Goal: Complete application form: Complete application form

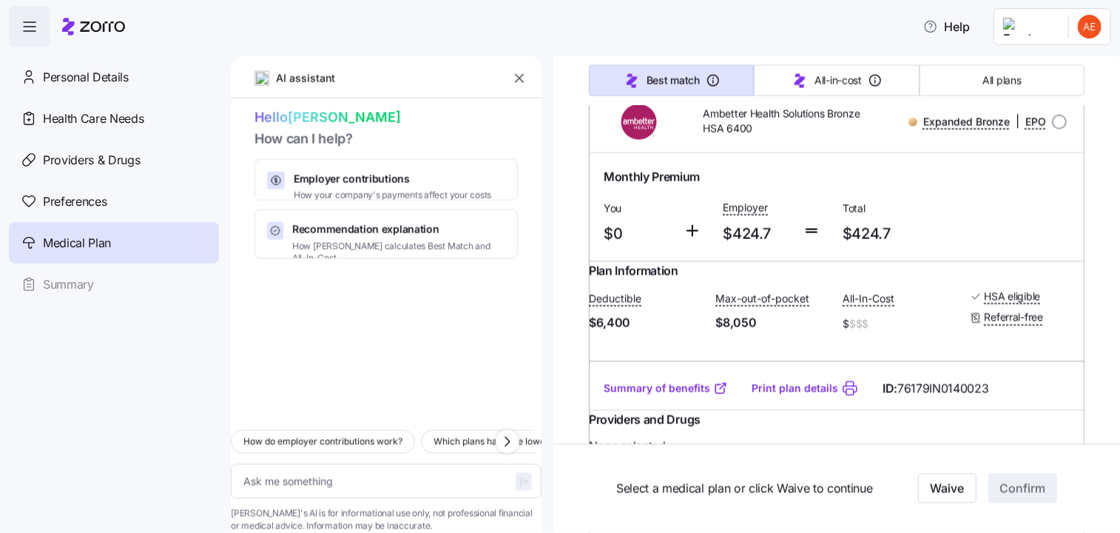
scroll to position [4144, 0]
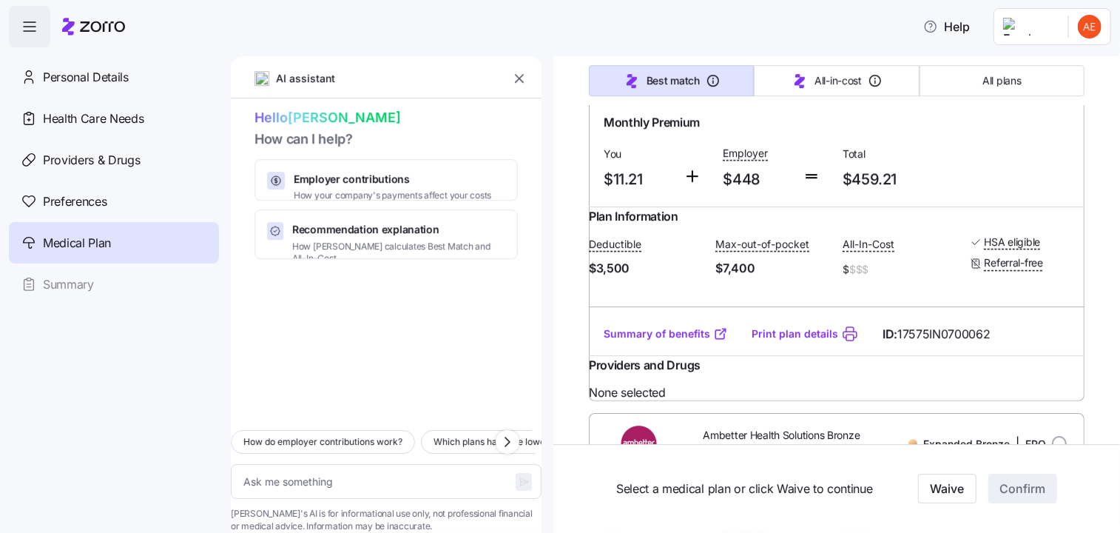
scroll to position [5475, 0]
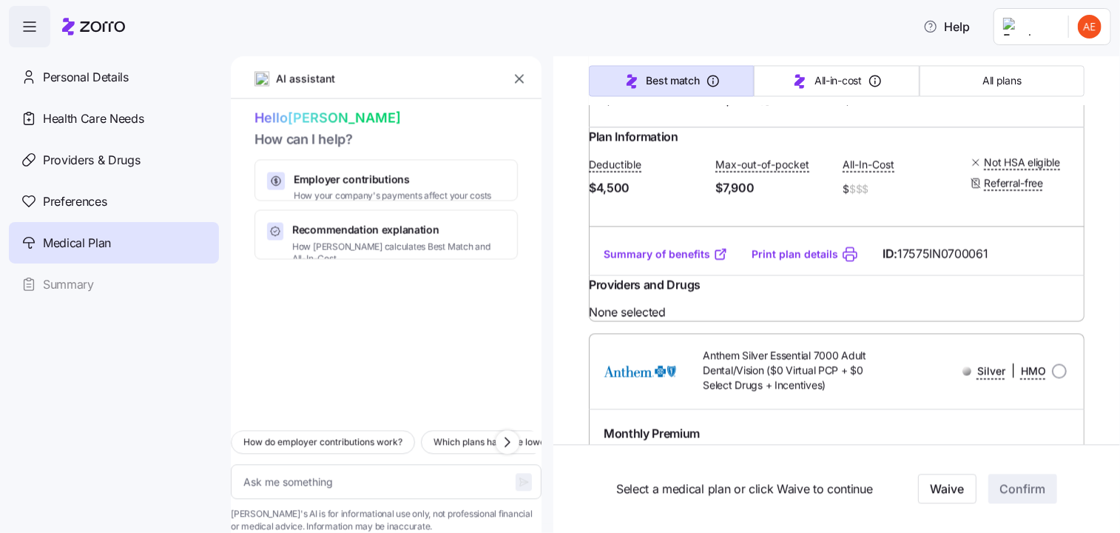
scroll to position [1554, 0]
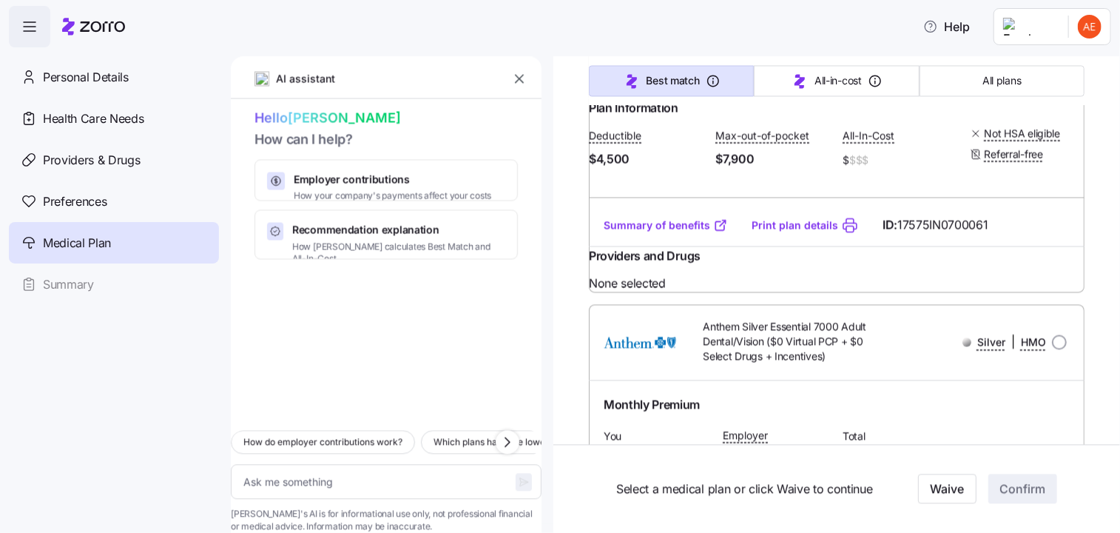
click at [678, 232] on link "Summary of benefits" at bounding box center [666, 225] width 124 height 15
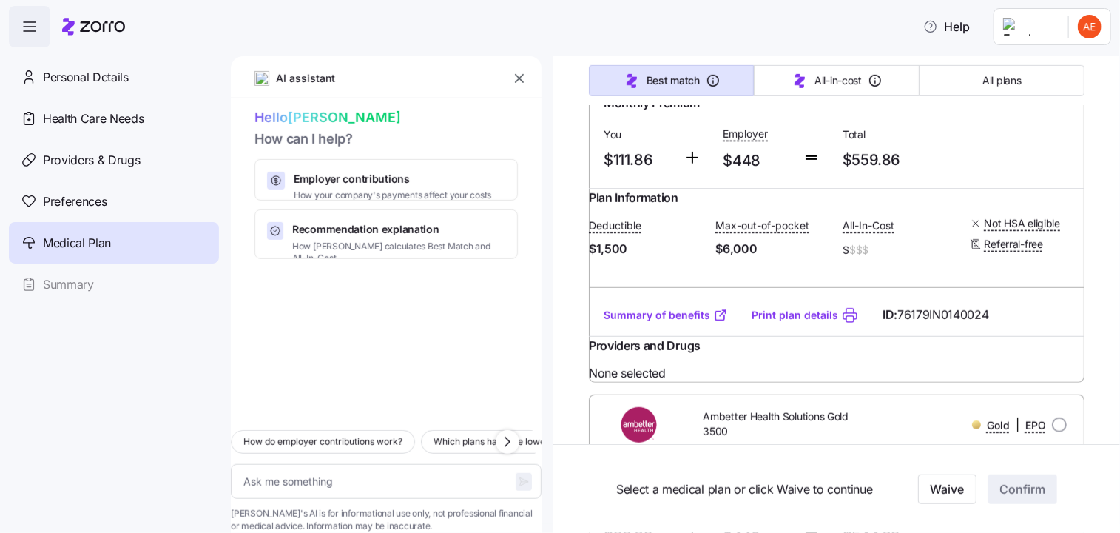
scroll to position [20274, 0]
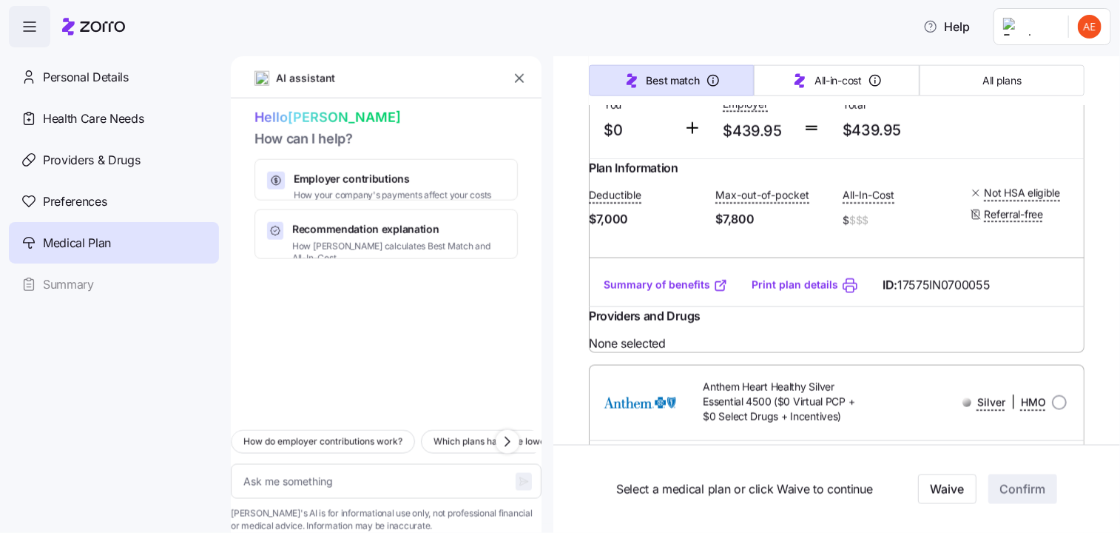
scroll to position [1110, 0]
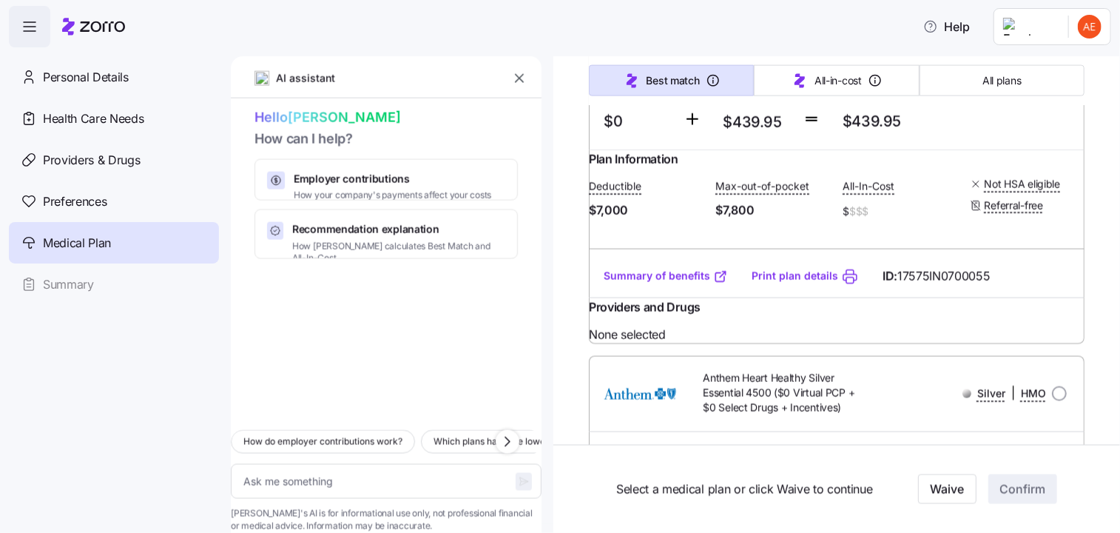
click at [675, 283] on link "Summary of benefits" at bounding box center [666, 276] width 124 height 15
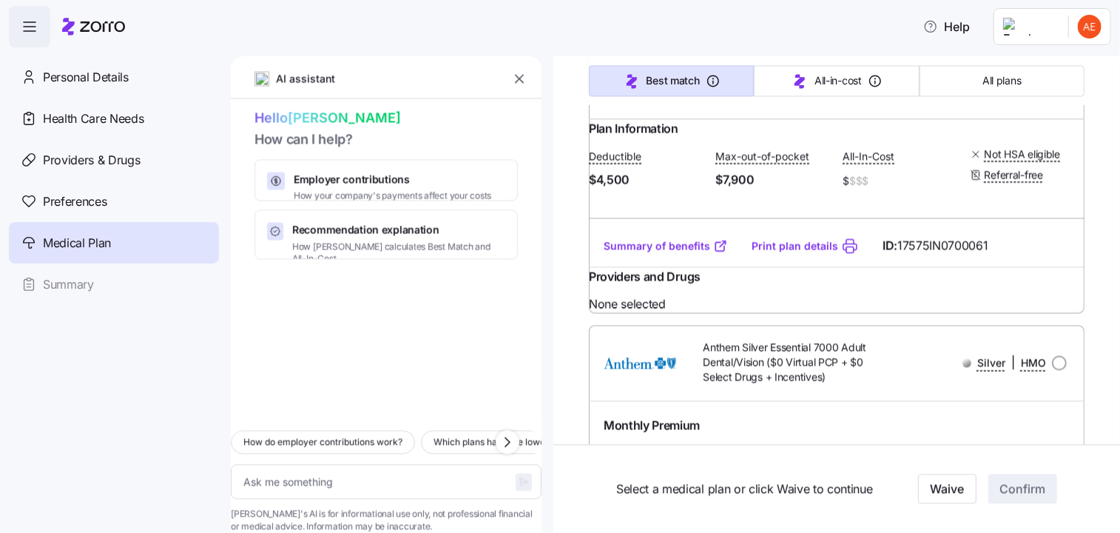
scroll to position [1554, 0]
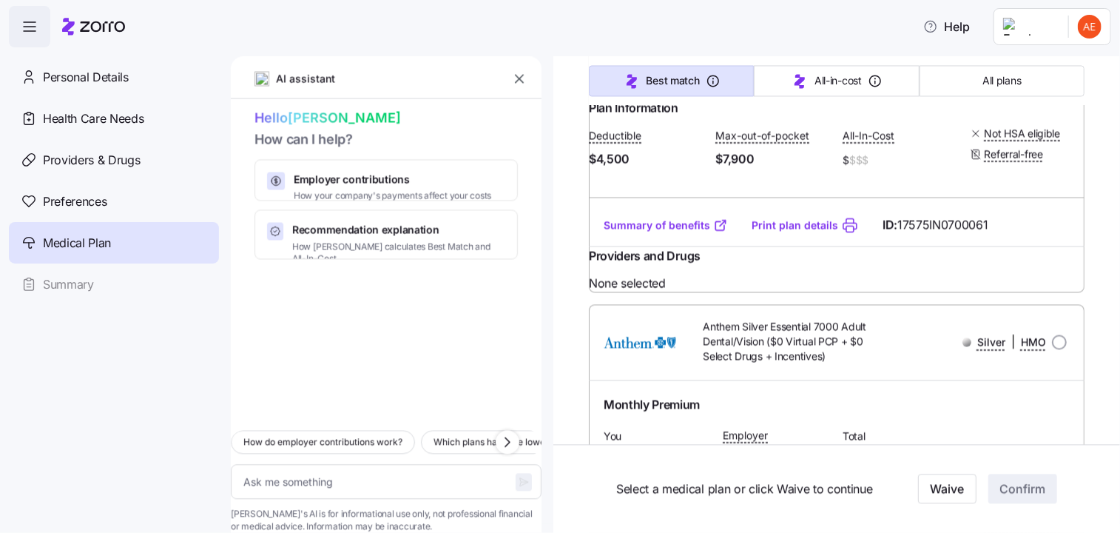
click at [676, 232] on link "Summary of benefits" at bounding box center [666, 225] width 124 height 15
click at [804, 232] on link "Print plan details" at bounding box center [795, 225] width 87 height 15
type textarea "x"
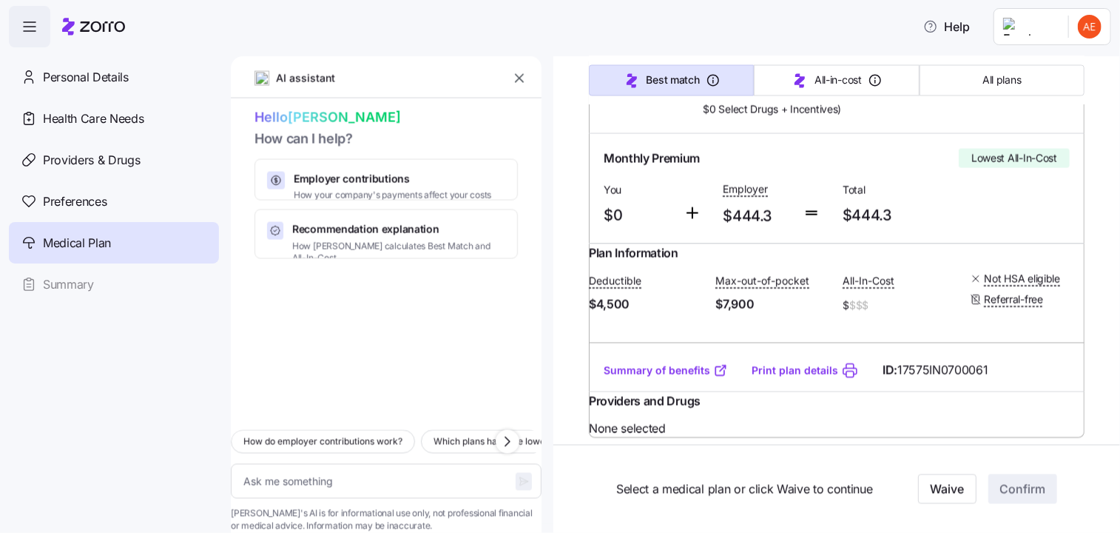
scroll to position [1406, 0]
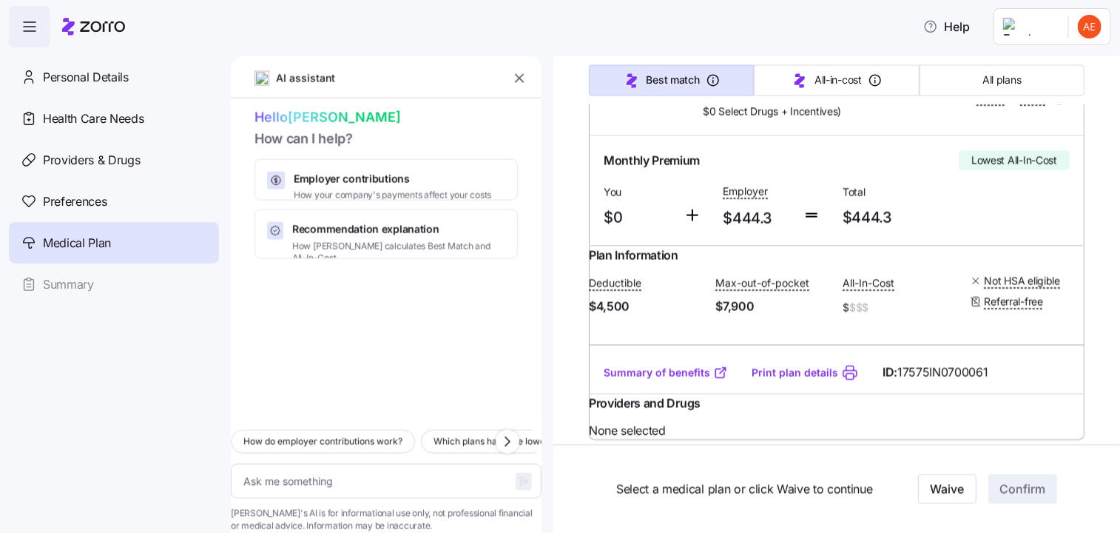
click at [1052, 105] on input "radio" at bounding box center [1059, 97] width 15 height 15
radio input "true"
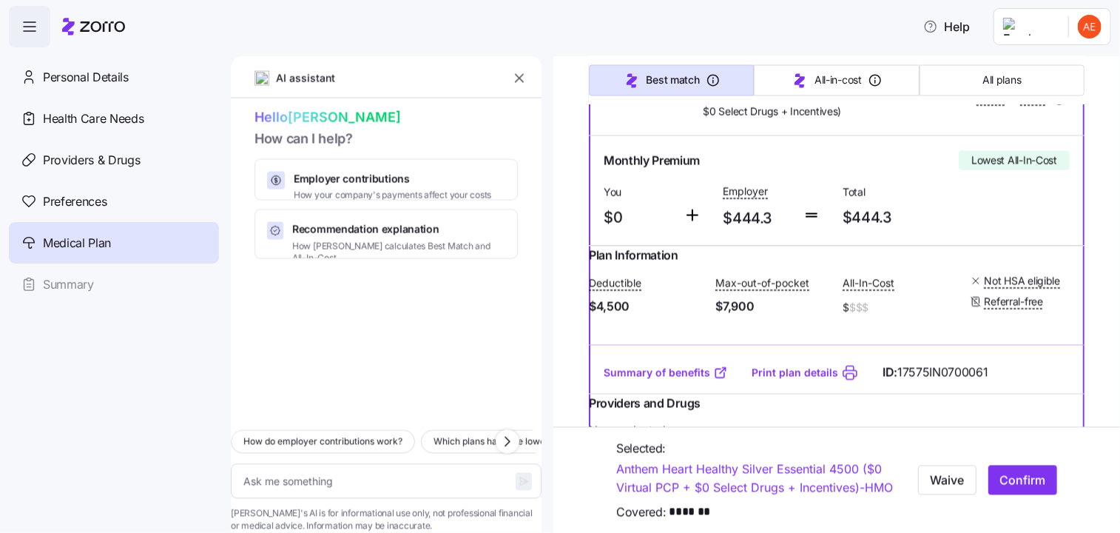
click at [1017, 471] on span "Confirm" at bounding box center [1023, 480] width 46 height 18
type textarea "x"
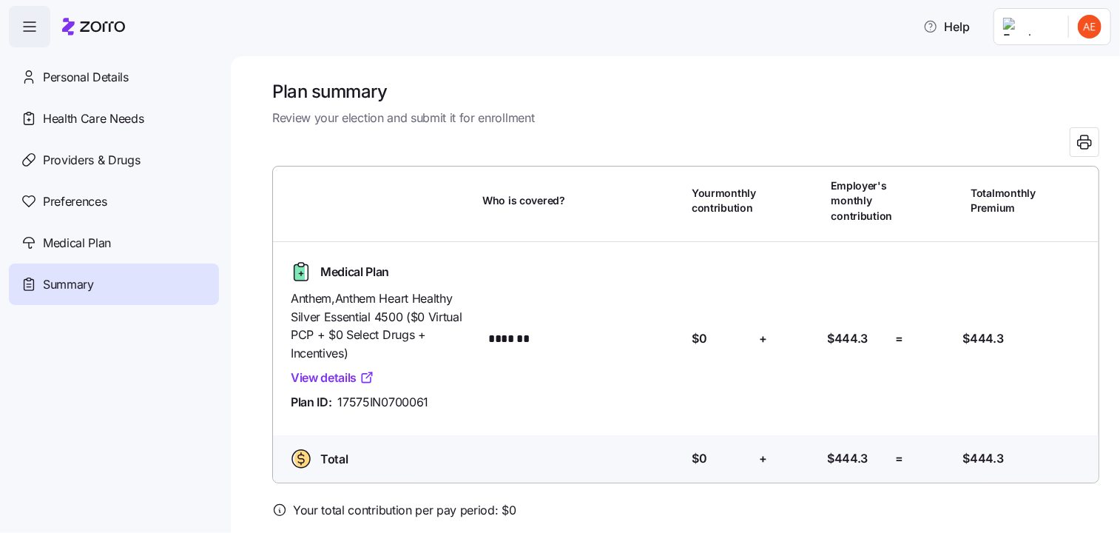
scroll to position [58, 0]
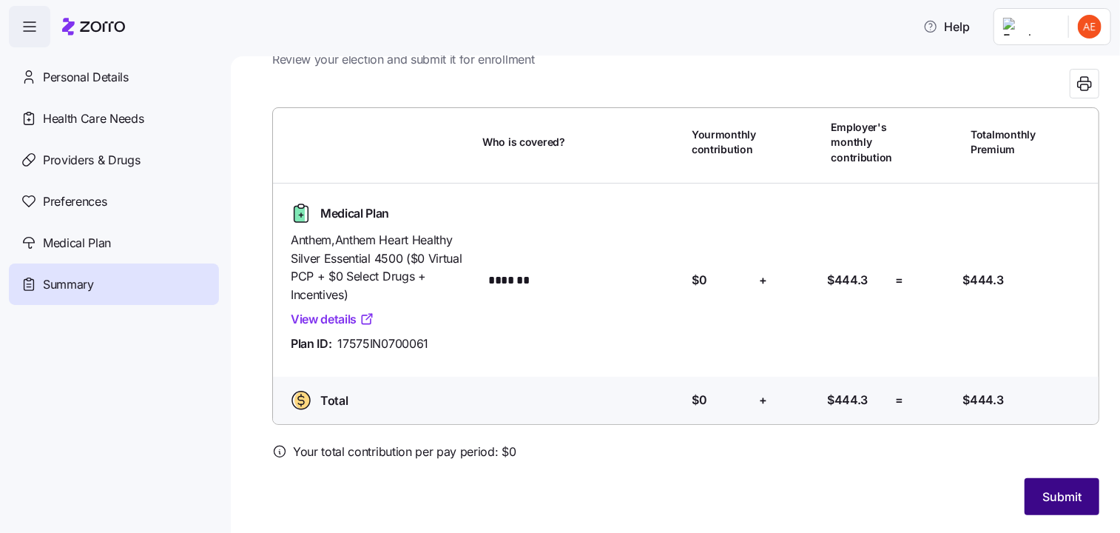
click at [1057, 492] on span "Submit" at bounding box center [1062, 497] width 39 height 18
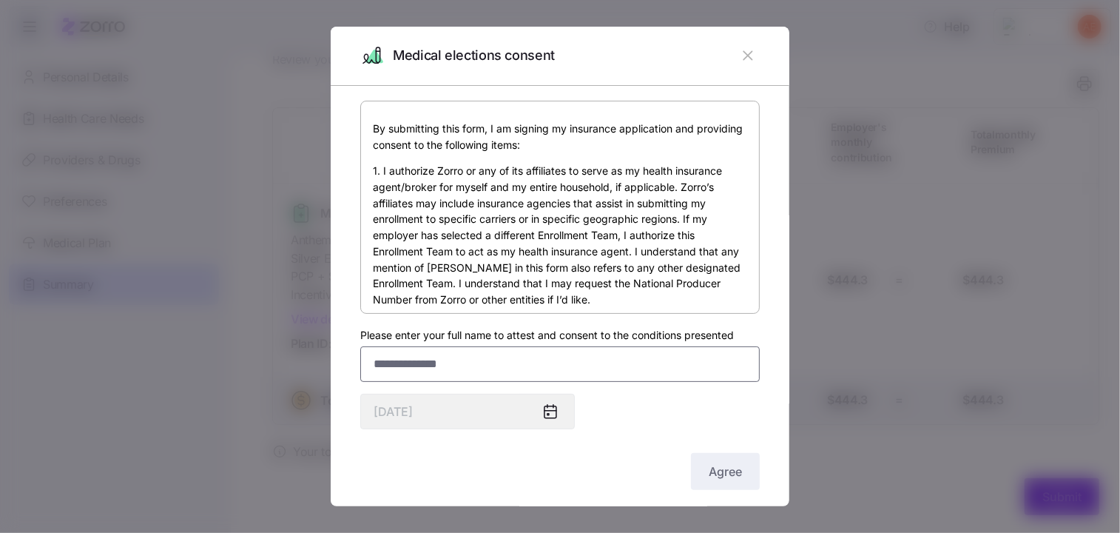
click at [482, 367] on input "Please enter your full name to attest and consent to the conditions presented" at bounding box center [560, 364] width 400 height 36
type input "**********"
click at [554, 363] on input "**********" at bounding box center [560, 364] width 400 height 36
click at [725, 474] on span "Agree" at bounding box center [725, 471] width 33 height 18
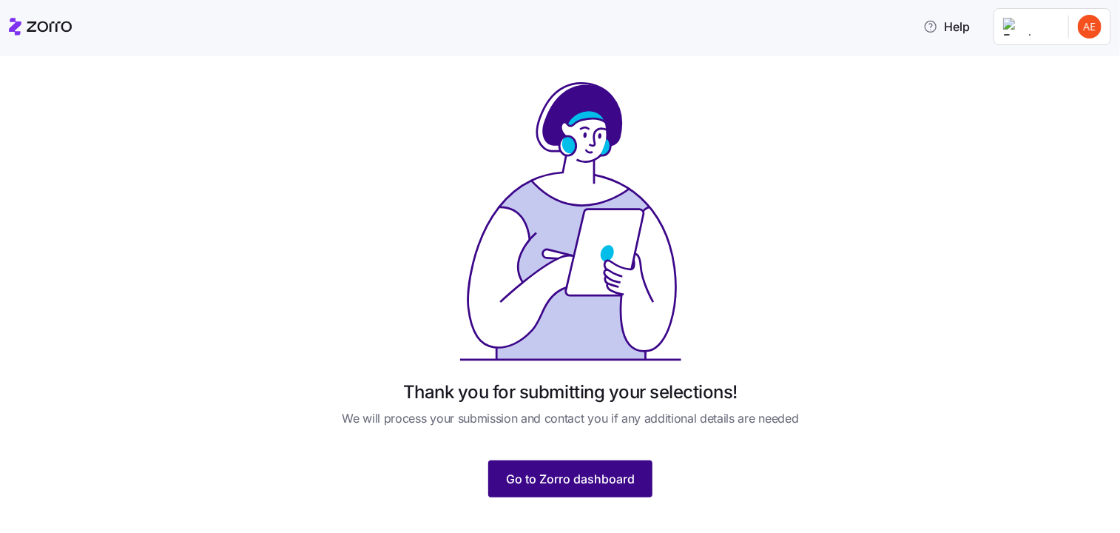
click at [579, 479] on span "Go to Zorro dashboard" at bounding box center [570, 479] width 129 height 18
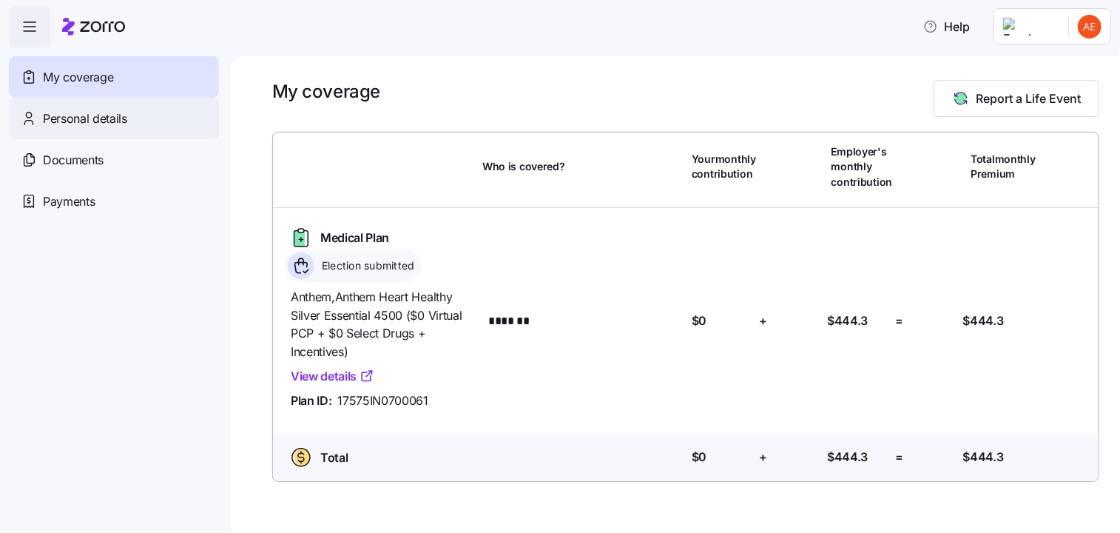
click at [104, 116] on span "Personal details" at bounding box center [85, 119] width 84 height 18
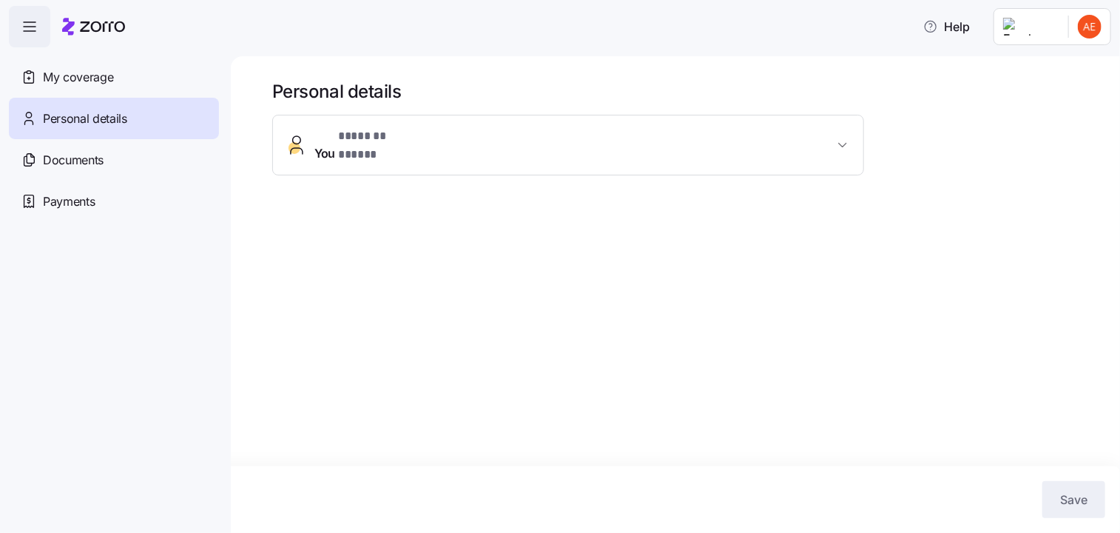
click at [440, 140] on span "You * ******* ***** *" at bounding box center [573, 145] width 519 height 36
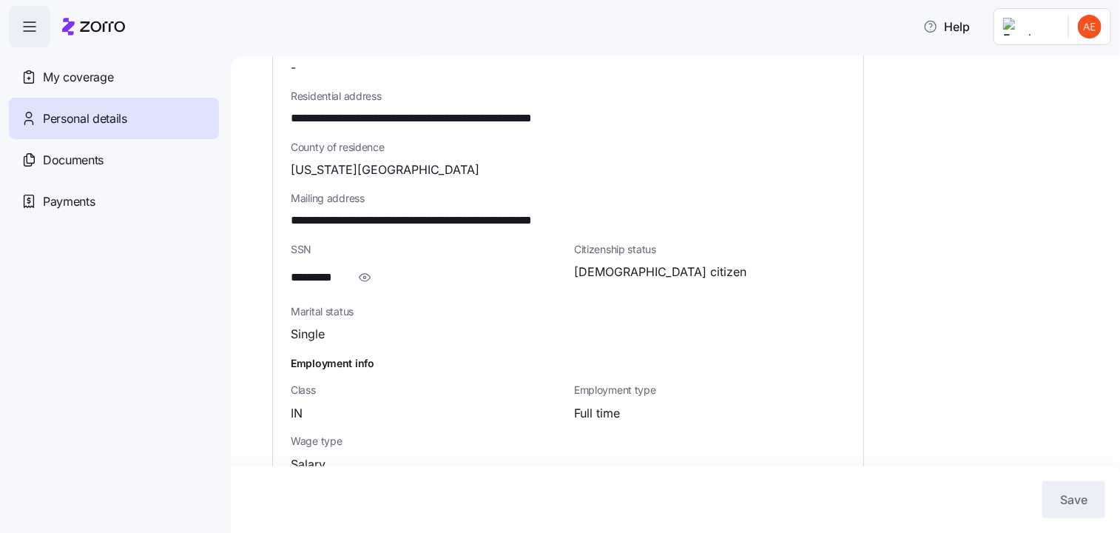
scroll to position [461, 0]
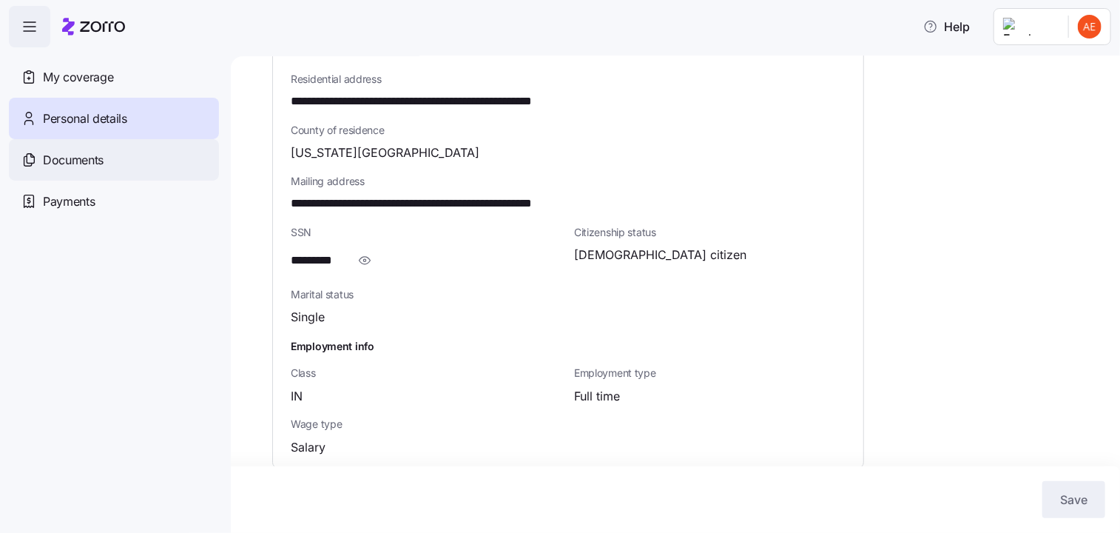
click at [89, 157] on span "Documents" at bounding box center [73, 160] width 61 height 18
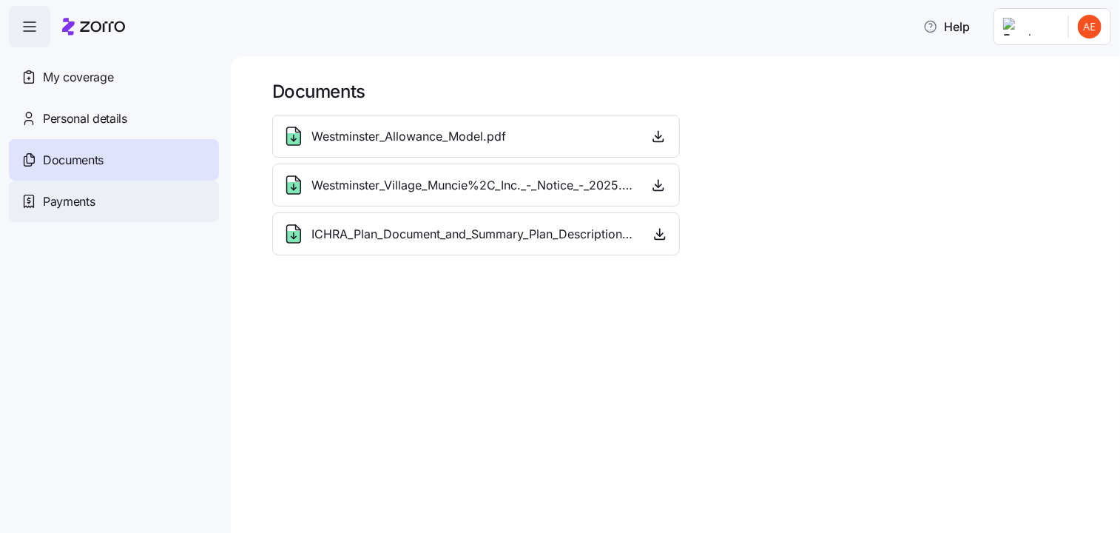
click at [80, 206] on span "Payments" at bounding box center [69, 201] width 52 height 18
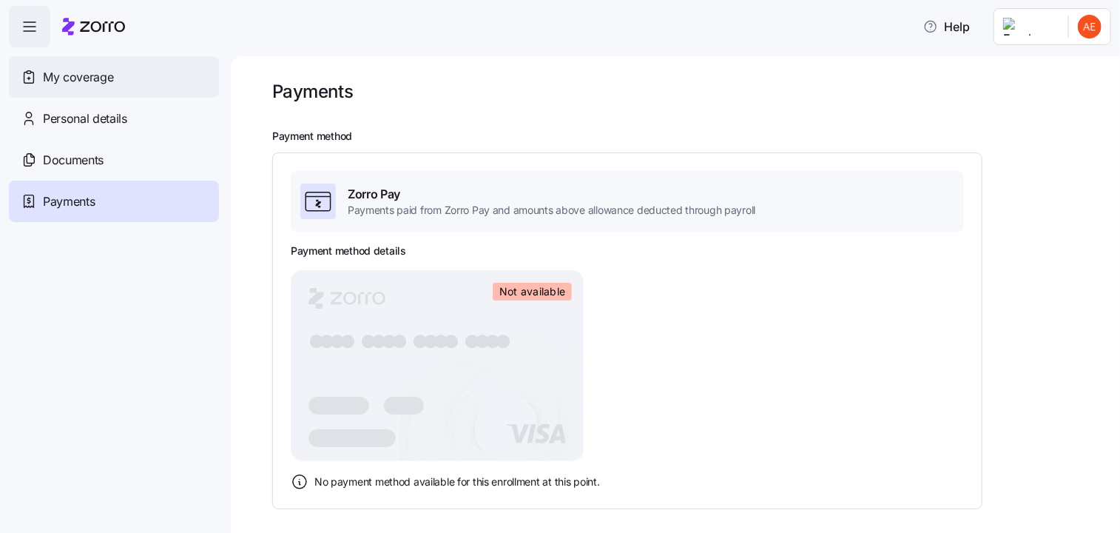
click at [75, 75] on span "My coverage" at bounding box center [78, 77] width 70 height 18
